Goal: Task Accomplishment & Management: Manage account settings

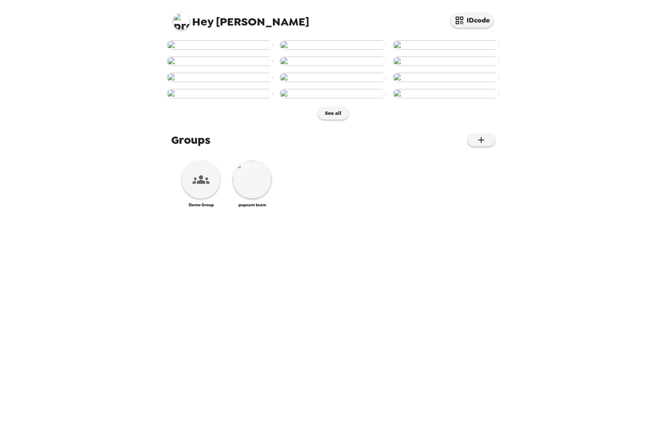
click at [181, 20] on img at bounding box center [181, 21] width 17 height 17
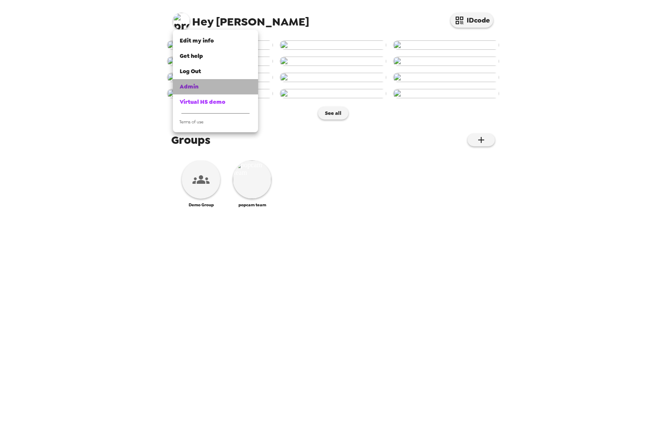
click at [185, 82] on link "Admin" at bounding box center [215, 86] width 85 height 15
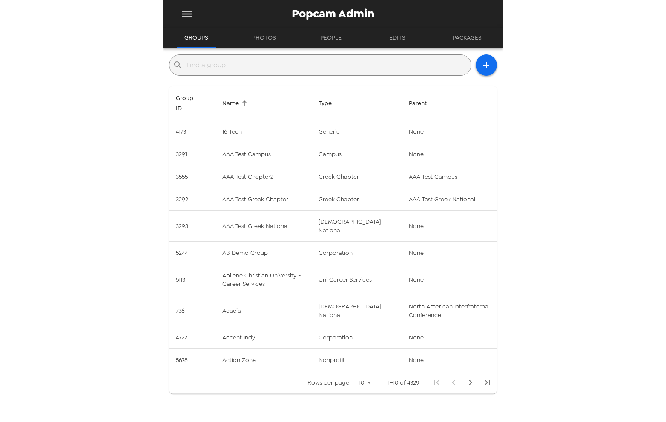
click at [187, 6] on button "menu" at bounding box center [187, 14] width 28 height 28
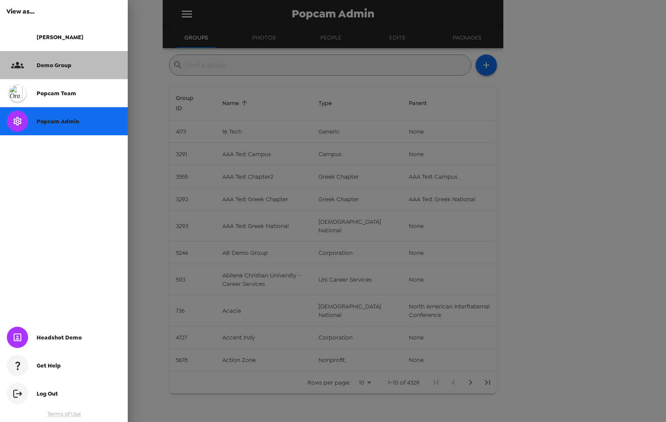
click at [79, 66] on div "Demo Group" at bounding box center [79, 65] width 84 height 7
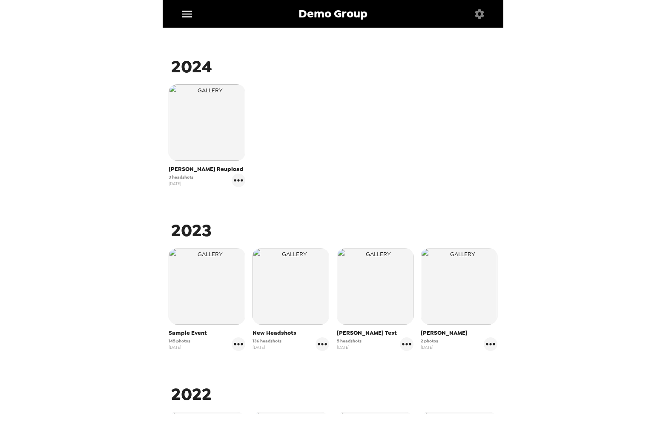
scroll to position [313, 0]
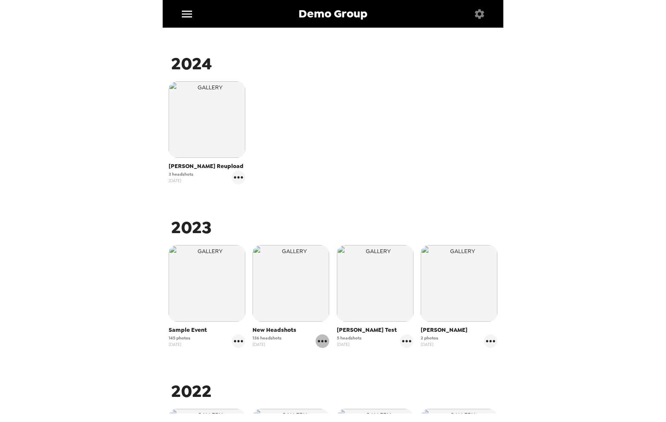
click at [323, 341] on icon "gallery menu" at bounding box center [322, 341] width 9 height 2
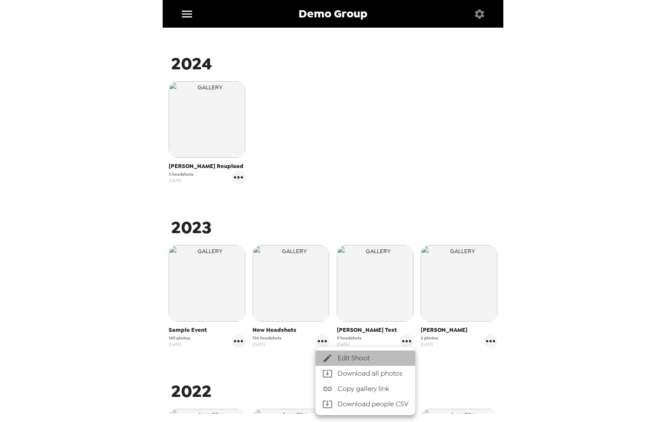
click at [345, 360] on span "Edit Shoot" at bounding box center [373, 358] width 71 height 10
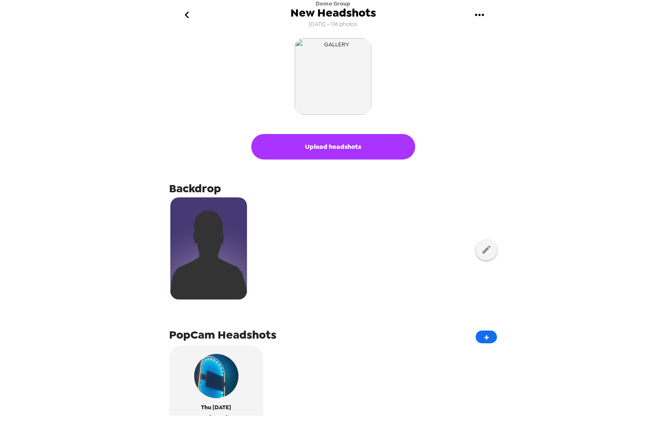
scroll to position [312, 0]
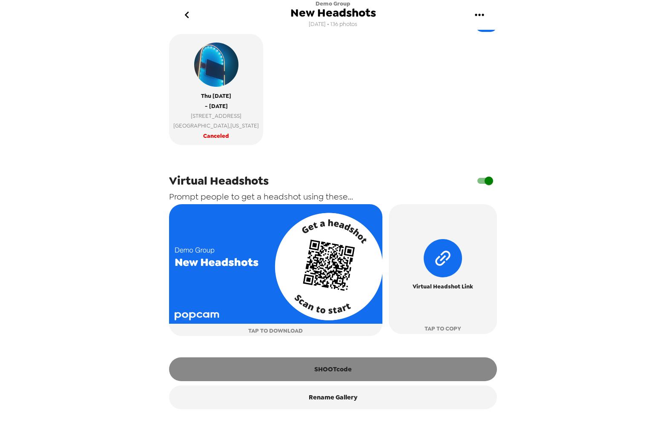
click at [352, 371] on button "SHOOTcode" at bounding box center [333, 370] width 328 height 24
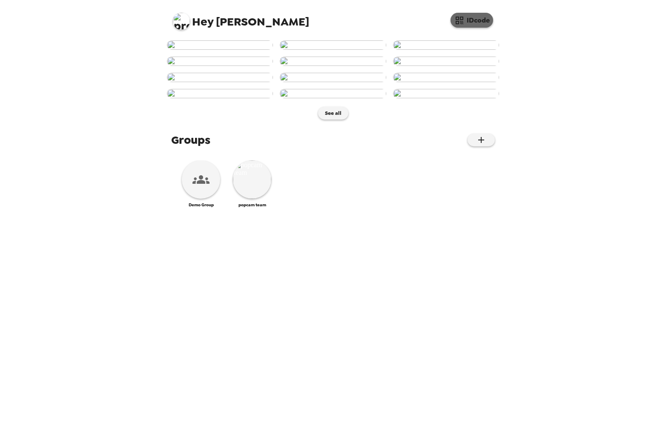
click at [460, 17] on icon "button" at bounding box center [460, 21] width 8 height 8
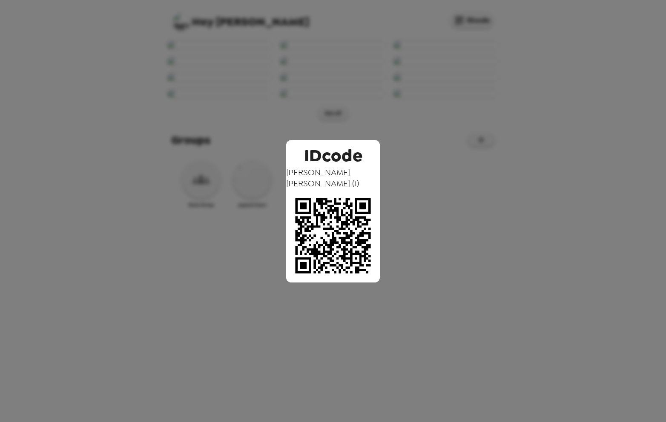
click at [159, 28] on div "IDcode Tyler Hromadka ( 1 )" at bounding box center [333, 211] width 666 height 422
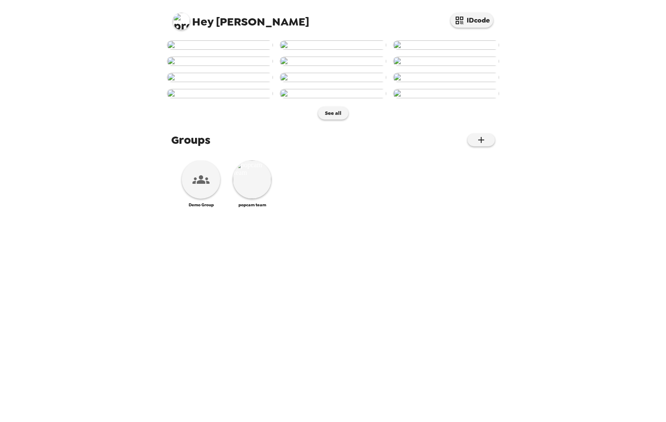
click at [252, 50] on img at bounding box center [220, 44] width 106 height 9
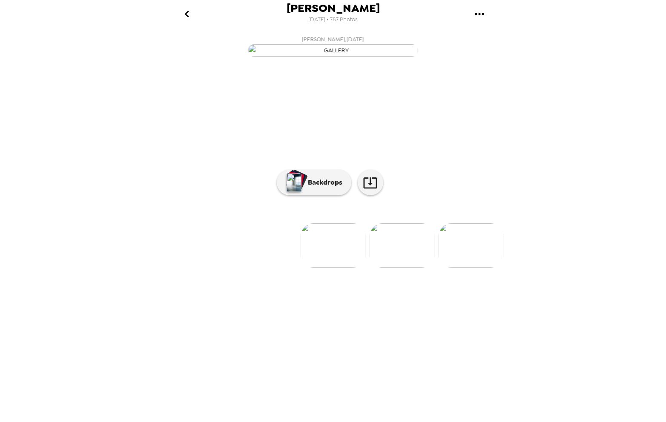
click at [388, 268] on img at bounding box center [402, 245] width 65 height 44
click at [402, 268] on img at bounding box center [402, 245] width 65 height 44
click at [405, 268] on img at bounding box center [402, 245] width 65 height 44
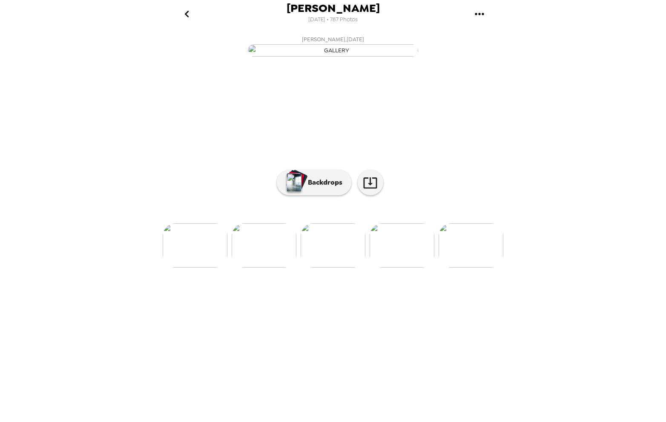
click at [397, 268] on img at bounding box center [402, 245] width 65 height 44
